Goal: Find specific fact

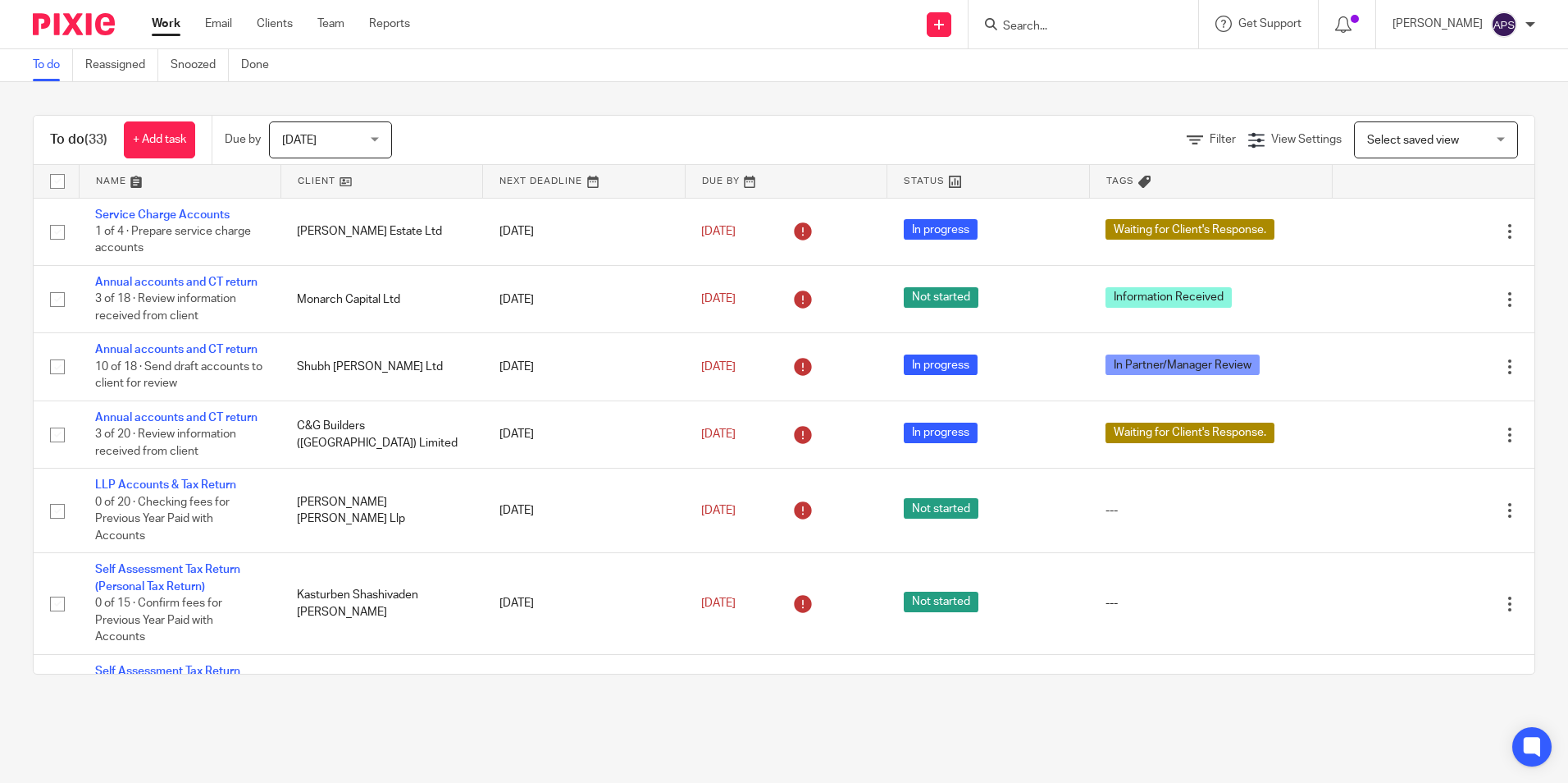
click at [1051, 27] on input "Search" at bounding box center [1075, 27] width 148 height 15
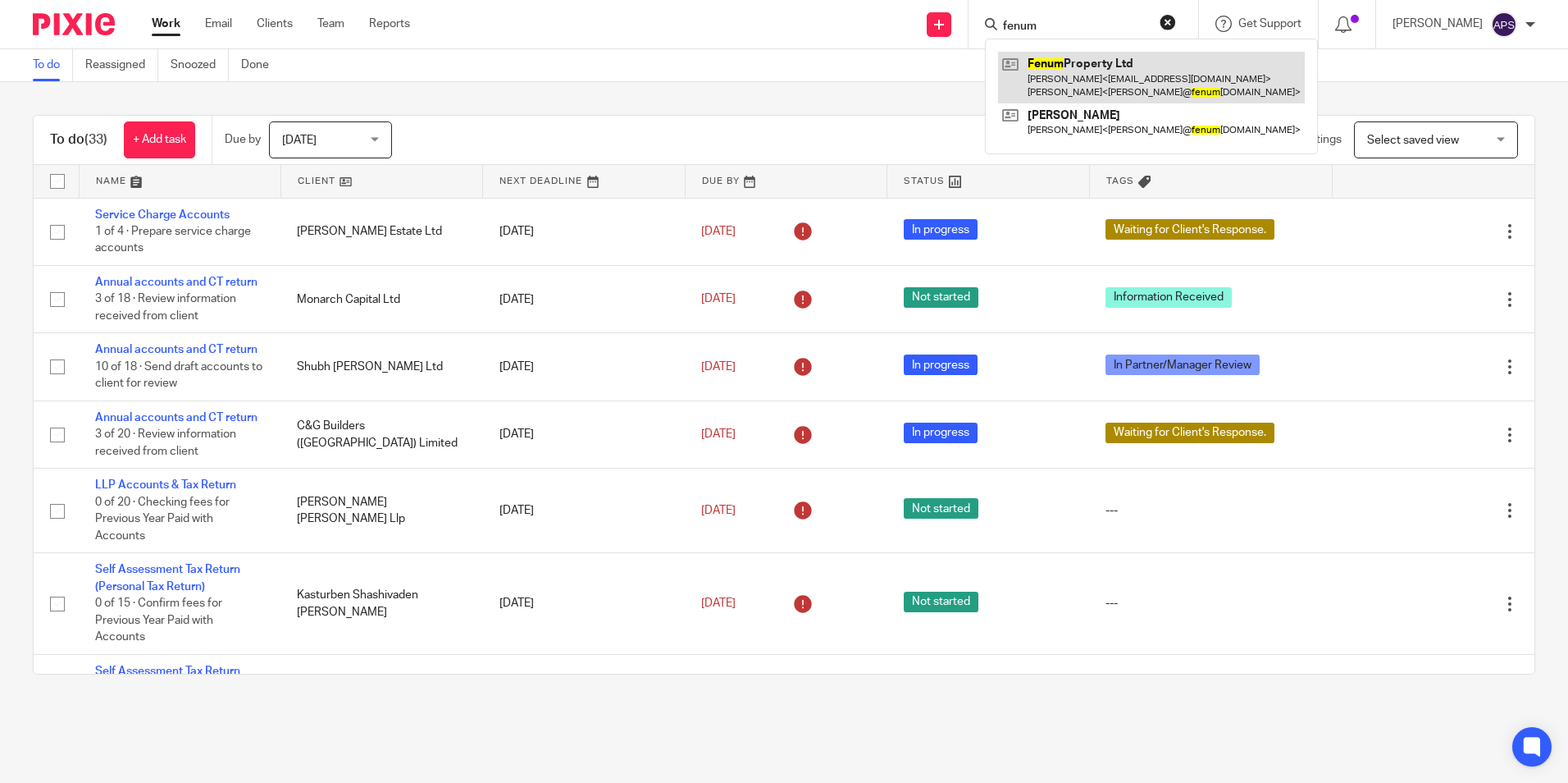
type input "fenum"
click at [1035, 71] on link at bounding box center [1152, 77] width 307 height 51
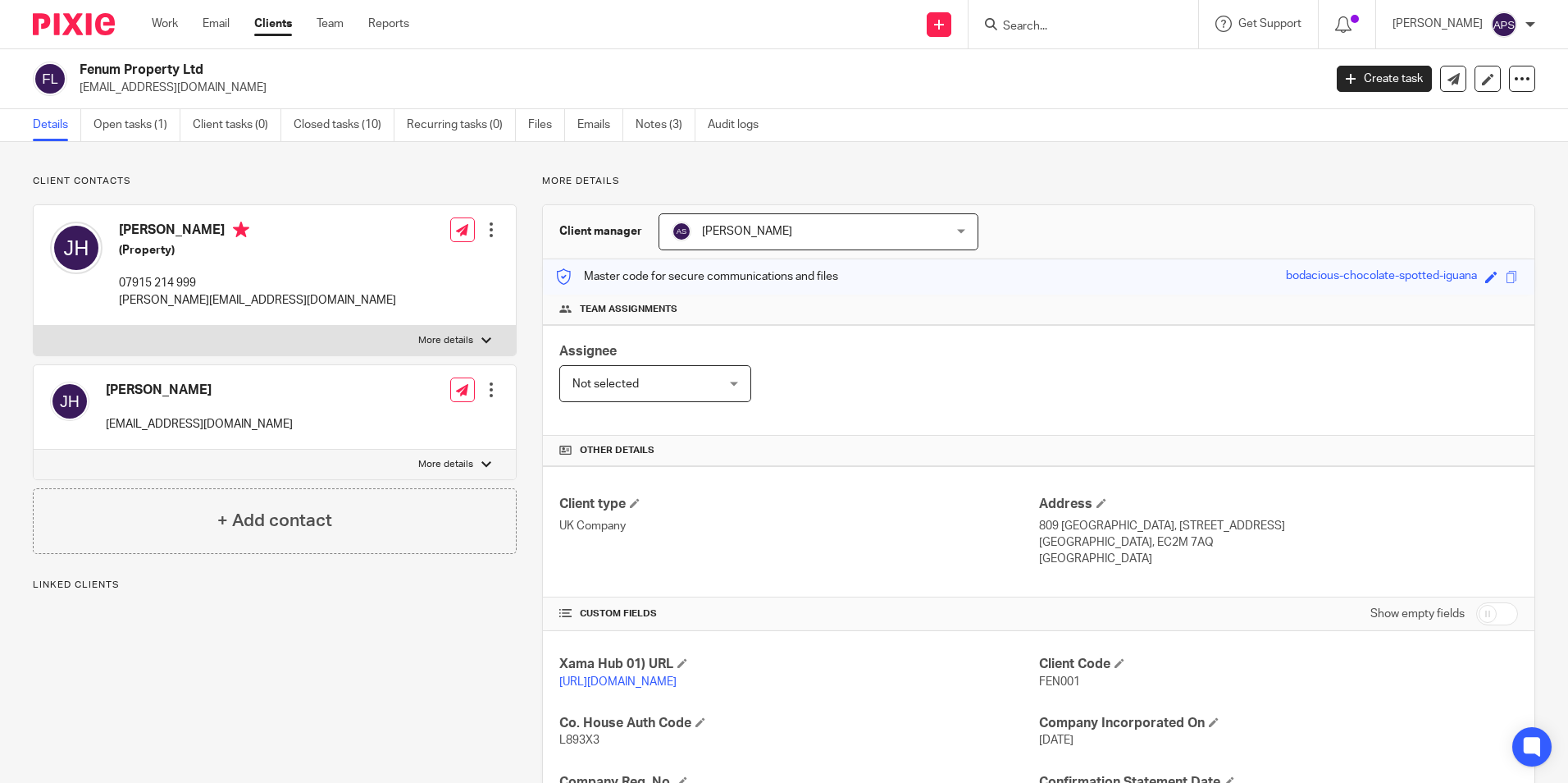
click at [715, 64] on h2 "Fenum Property Ltd" at bounding box center [572, 70] width 985 height 17
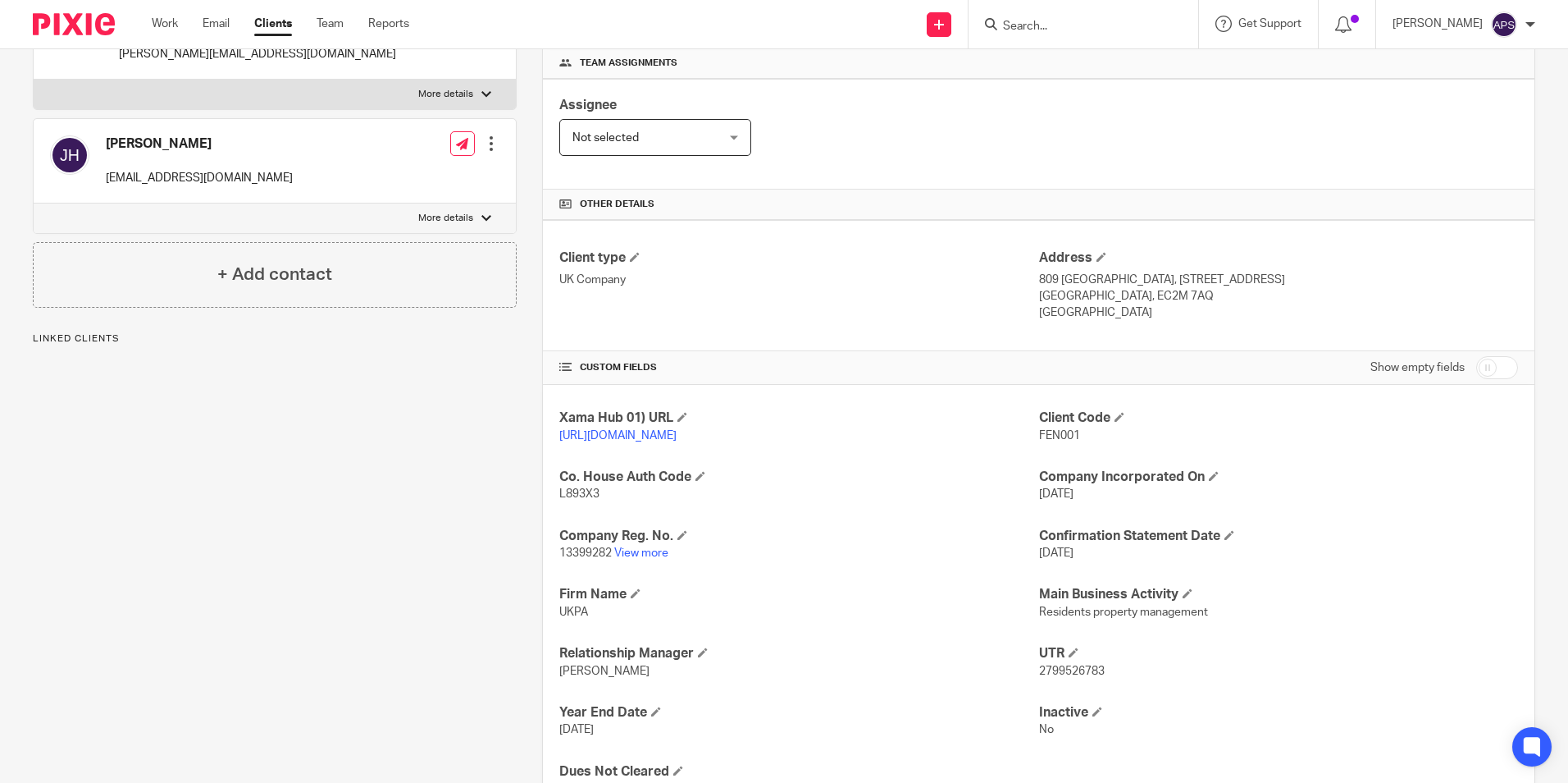
scroll to position [328, 0]
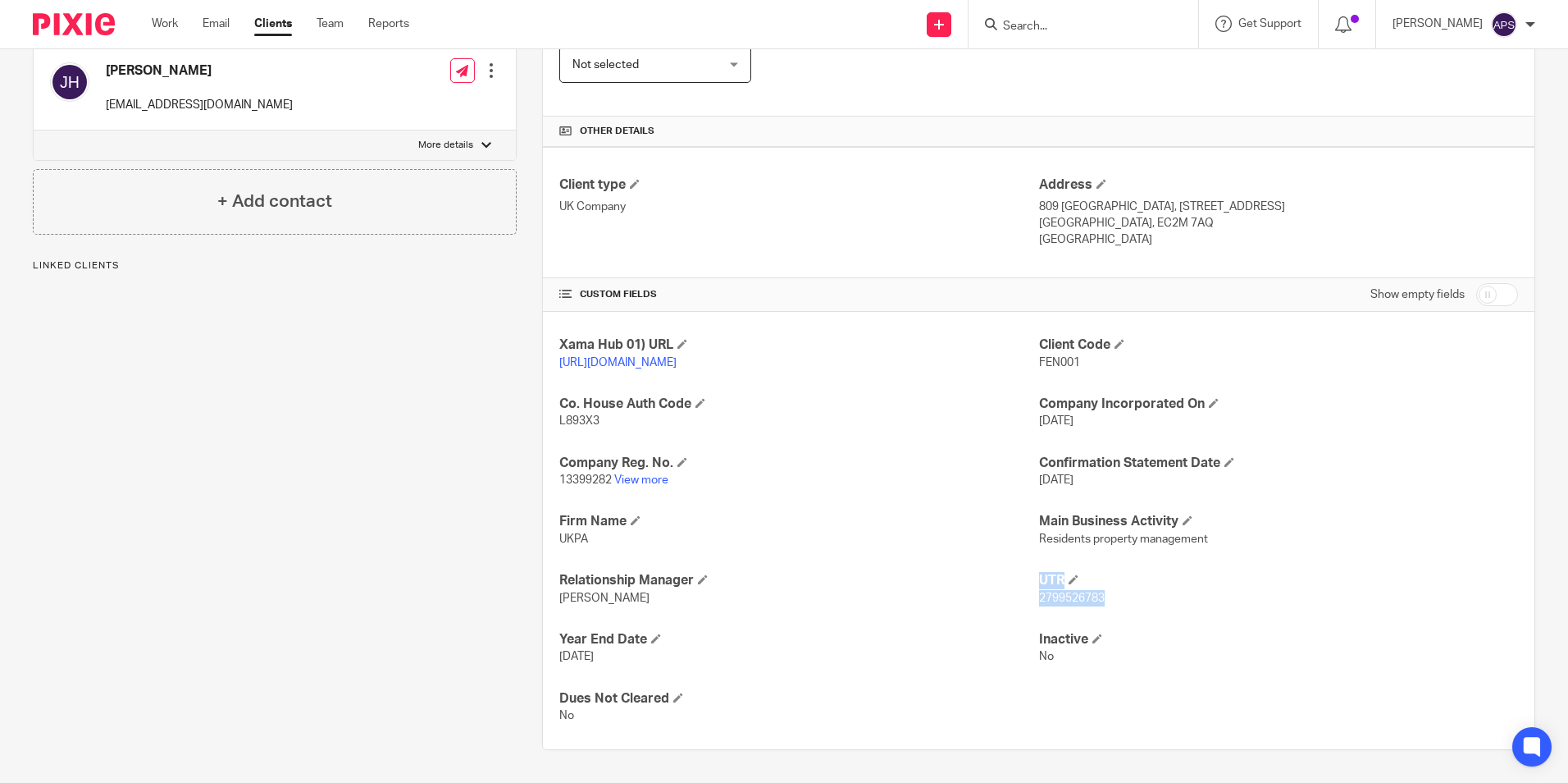
drag, startPoint x: 1025, startPoint y: 605, endPoint x: 1100, endPoint y: 604, distance: 75.0
click at [1100, 604] on div "Xama Hub 01) URL [URL][DOMAIN_NAME] Client Code FEN001 Co. House Auth Code L893…" at bounding box center [1039, 530] width 992 height 438
drag, startPoint x: 1100, startPoint y: 604, endPoint x: 1179, endPoint y: 618, distance: 80.2
click at [1183, 617] on div "Xama Hub 01) URL [URL][DOMAIN_NAME] Client Code FEN001 Co. House Auth Code L893…" at bounding box center [1039, 530] width 992 height 438
drag, startPoint x: 1100, startPoint y: 605, endPoint x: 1022, endPoint y: 602, distance: 78.1
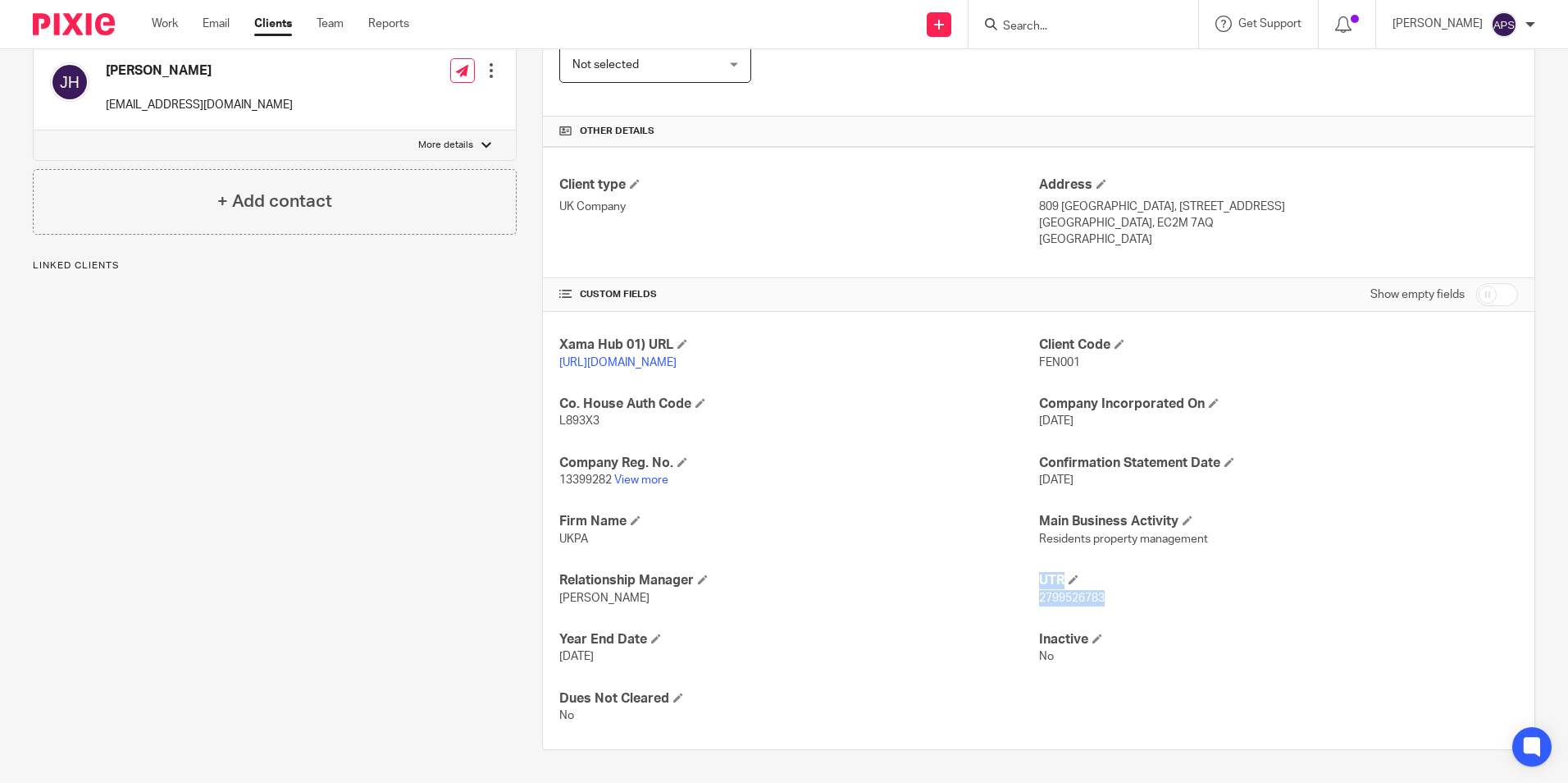
click at [1022, 602] on div "Xama Hub 01) URL https://platform.xamatech.com/portal/crm/clients/6f668e90-6bdd…" at bounding box center [1039, 530] width 992 height 438
drag, startPoint x: 1022, startPoint y: 602, endPoint x: 1060, endPoint y: 602, distance: 38.0
click at [1060, 602] on span "2799526783" at bounding box center [1072, 598] width 65 height 11
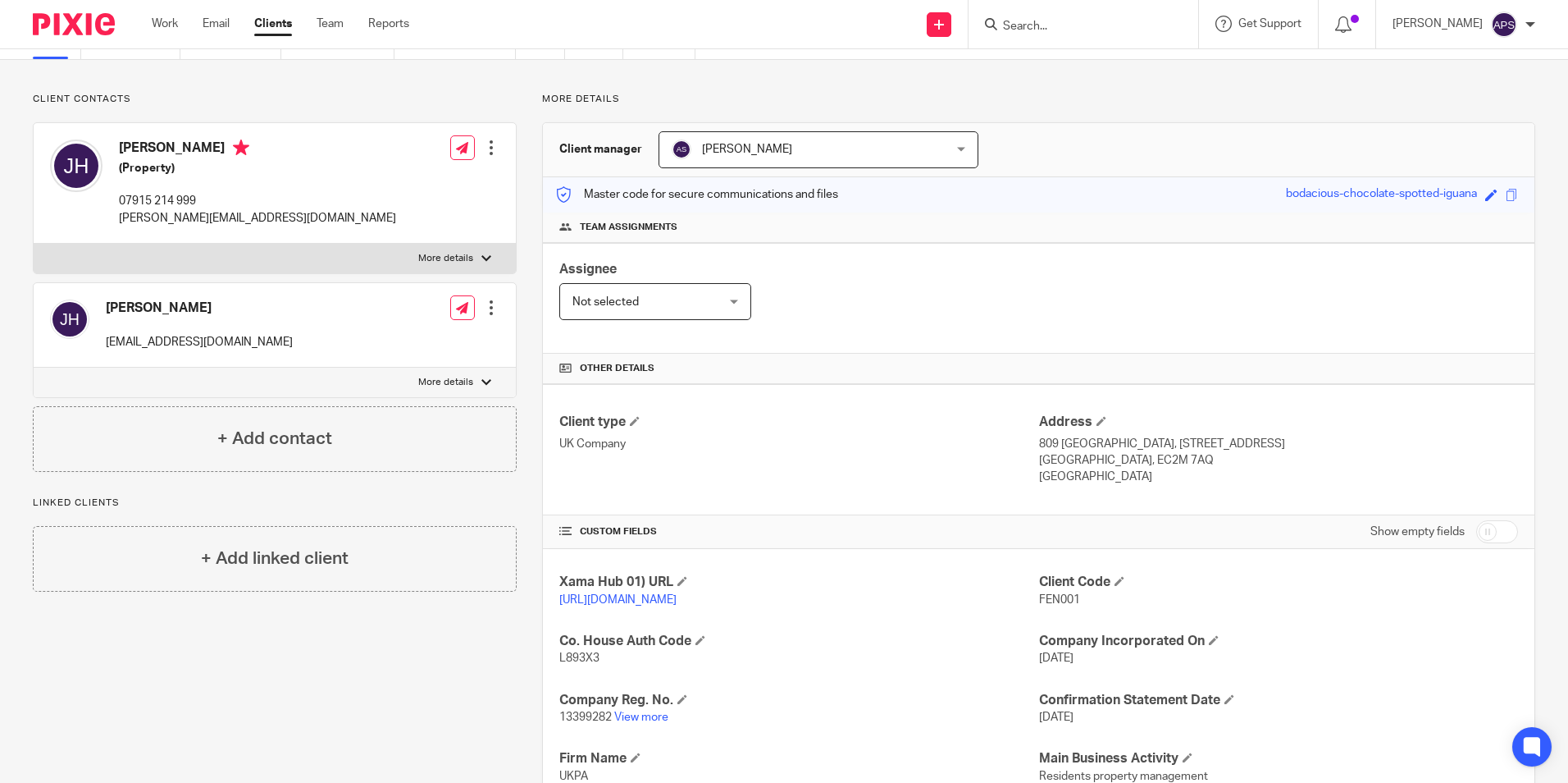
scroll to position [0, 0]
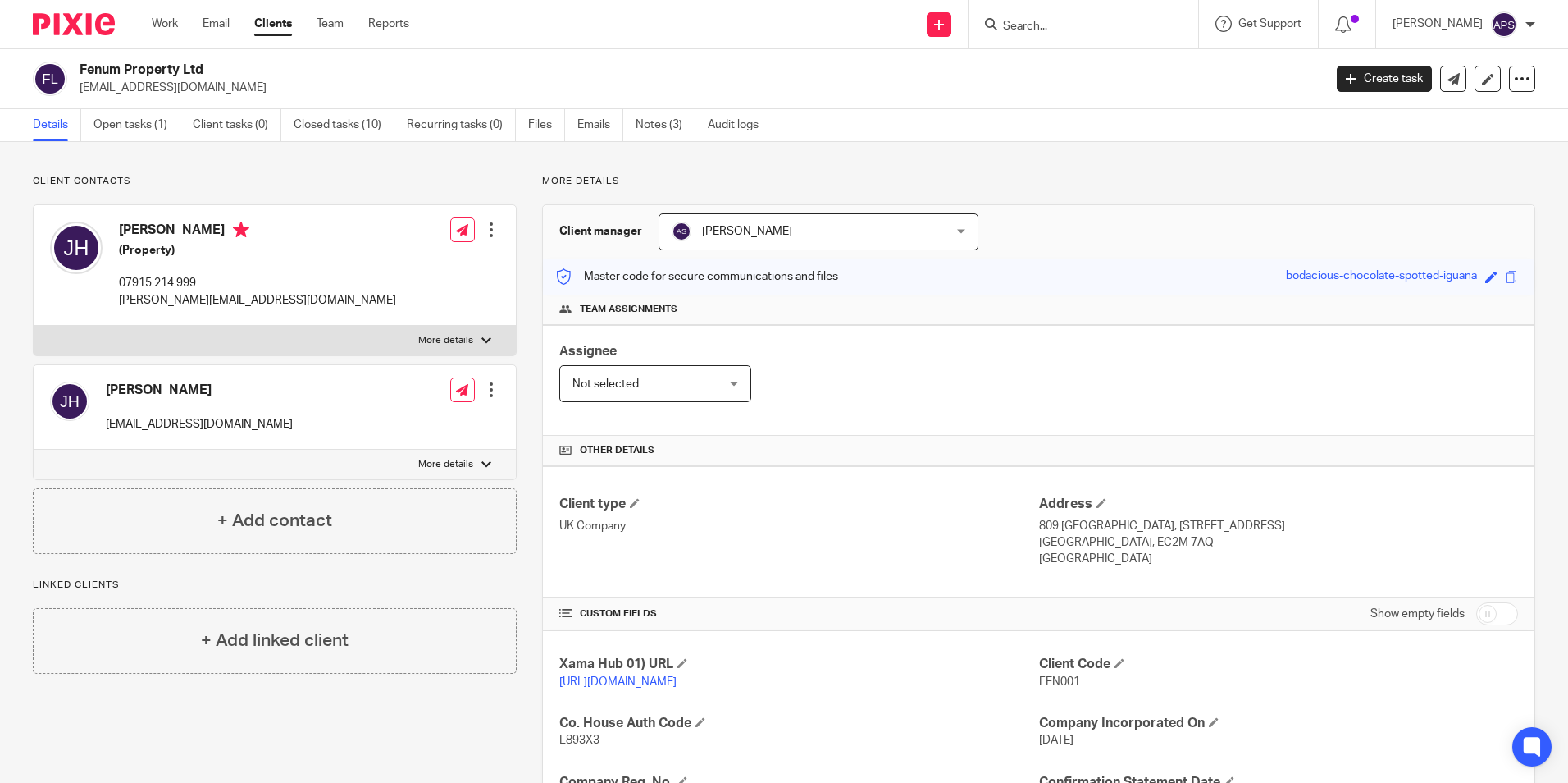
click at [1019, 17] on form at bounding box center [1088, 24] width 175 height 21
click at [1017, 36] on div at bounding box center [1084, 24] width 230 height 49
click at [1013, 23] on input "Search" at bounding box center [1075, 27] width 148 height 15
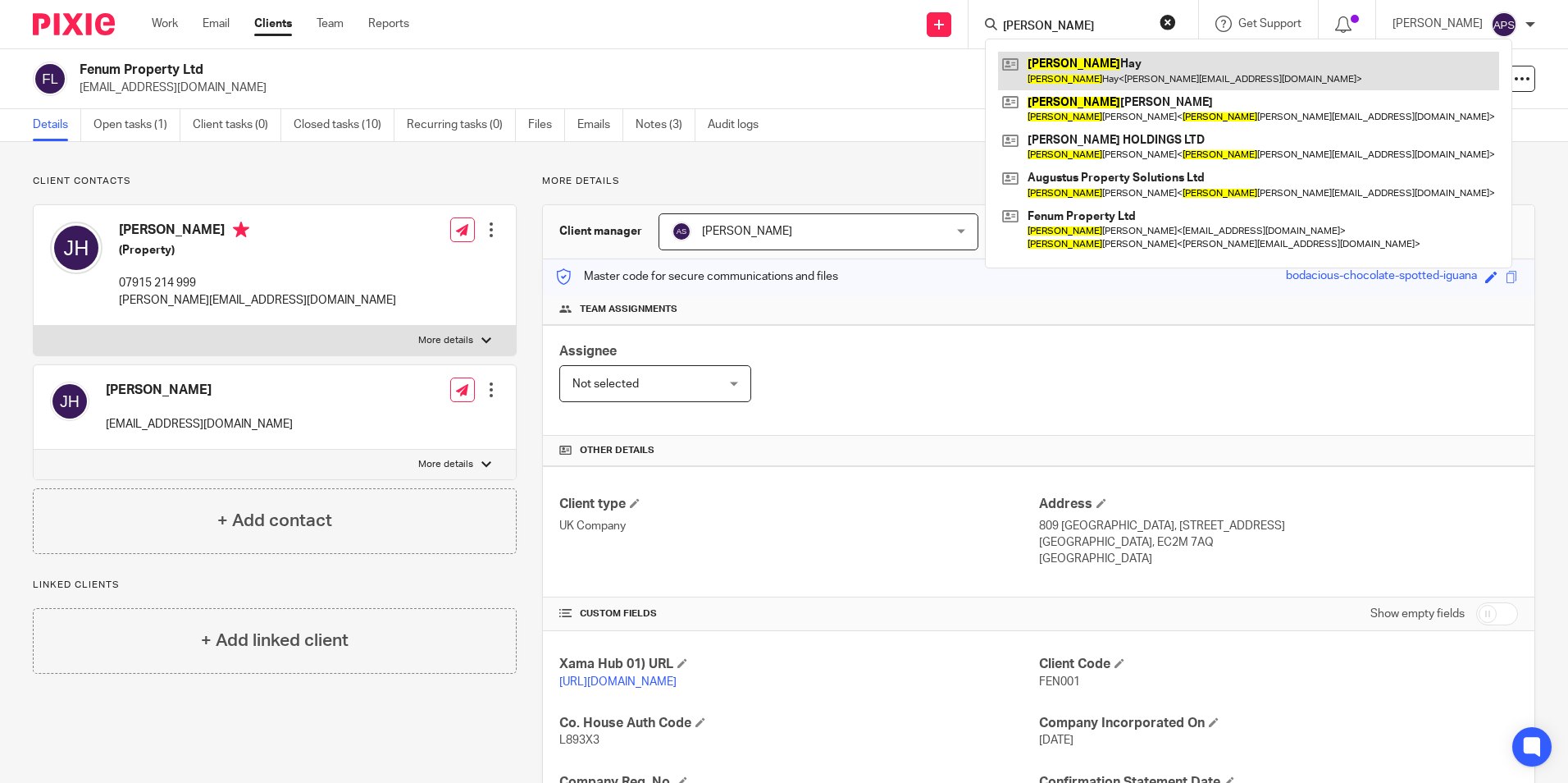
type input "joshua"
click at [1015, 64] on link at bounding box center [1249, 70] width 501 height 37
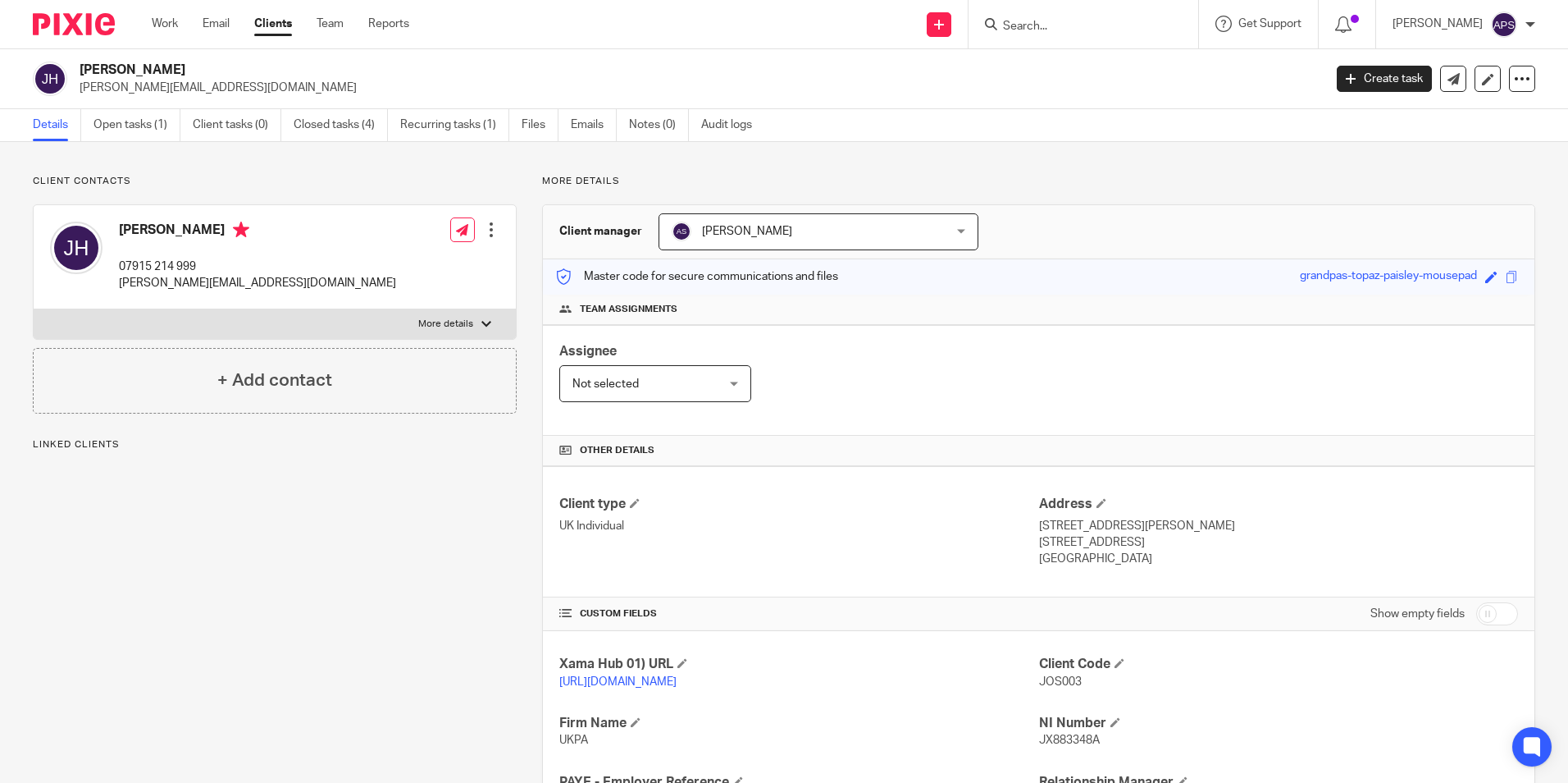
scroll to position [277, 0]
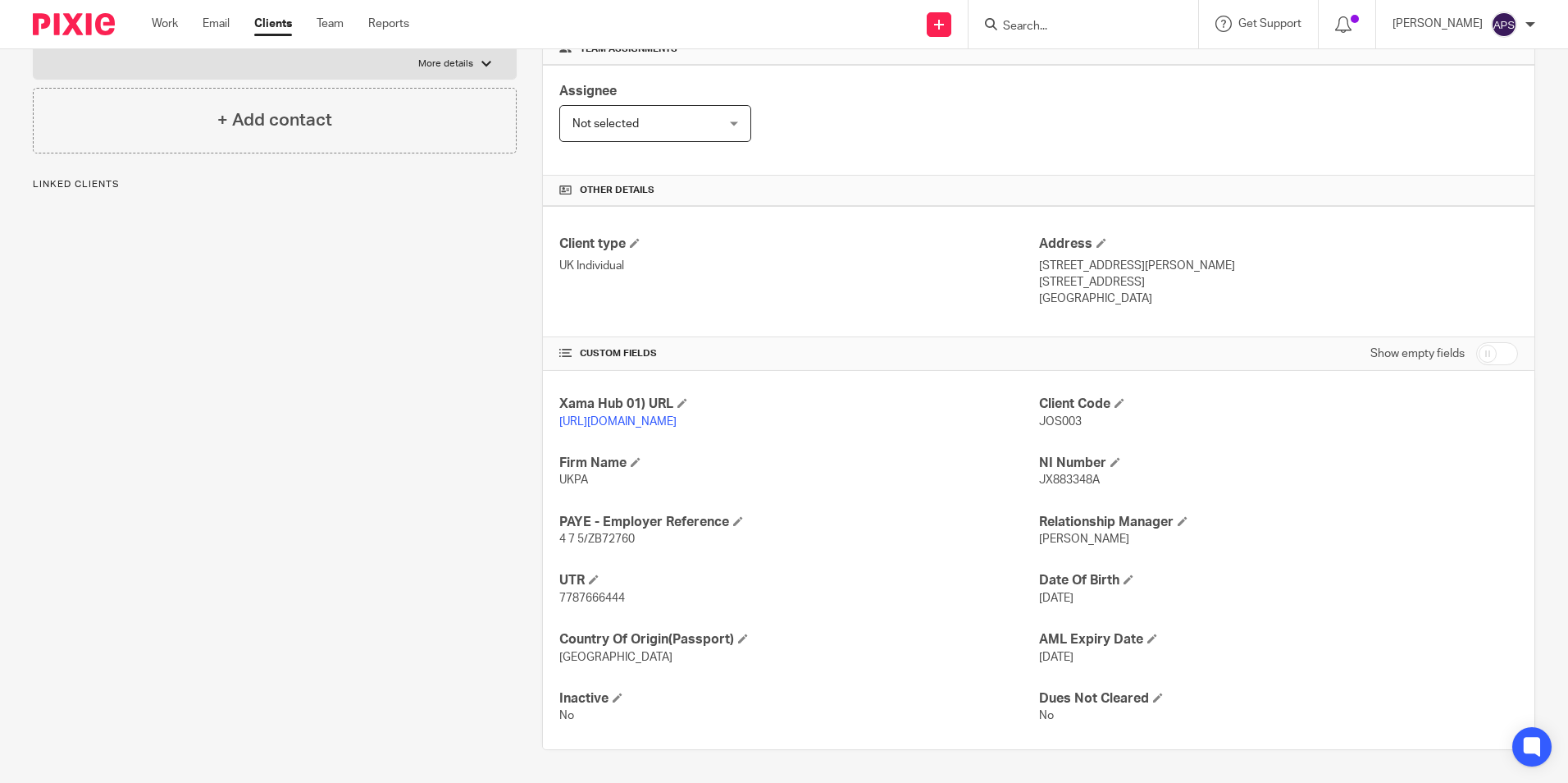
click at [582, 598] on span "7787666444" at bounding box center [592, 598] width 65 height 11
copy span "7787666444"
